Goal: Navigation & Orientation: Find specific page/section

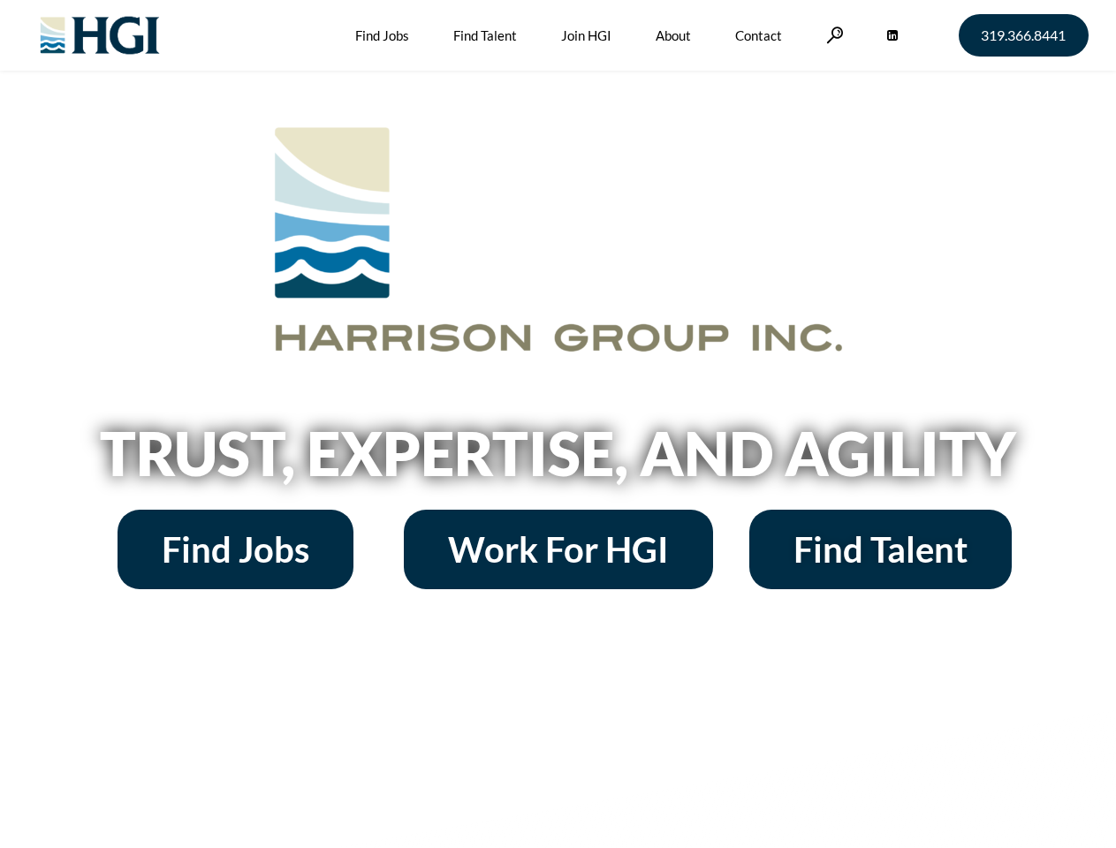
click at [557, 424] on h2 "Trust, Expertise, and Agility" at bounding box center [558, 453] width 1007 height 60
click at [832, 34] on link at bounding box center [835, 35] width 18 height 17
